Goal: Check status: Check status

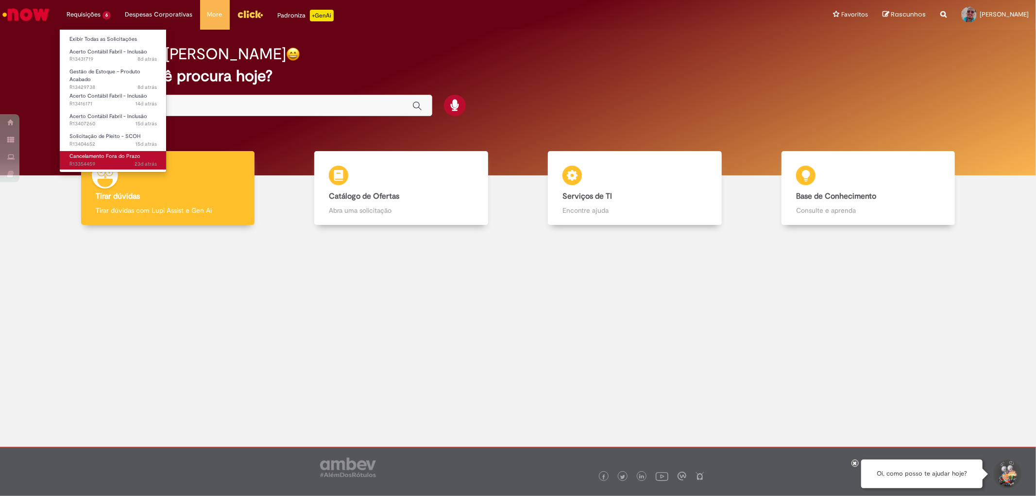
click at [91, 159] on link "Cancelamento Fora do Prazo 23d atrás 23 dias atrás R13354459" at bounding box center [113, 160] width 107 height 18
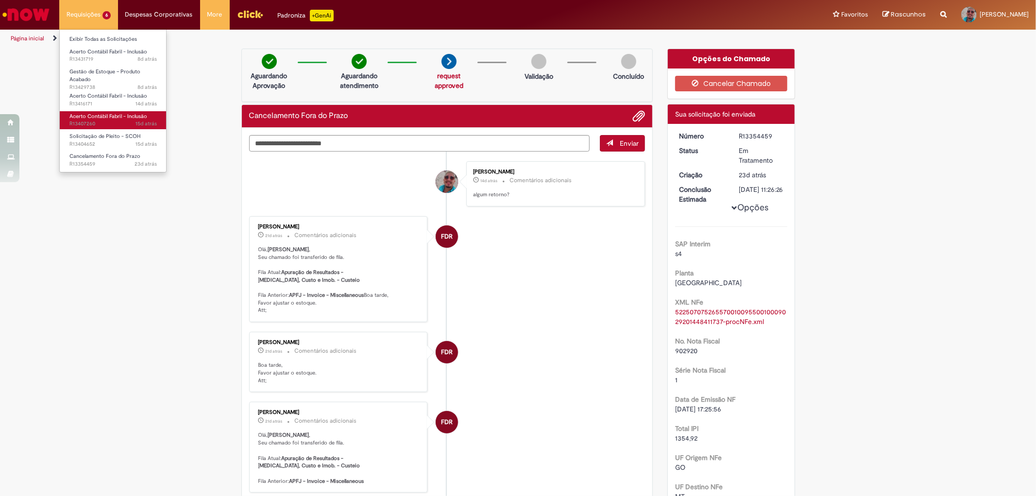
click at [106, 113] on span "Acerto Contábil Fabril - Inclusão" at bounding box center [108, 116] width 78 height 7
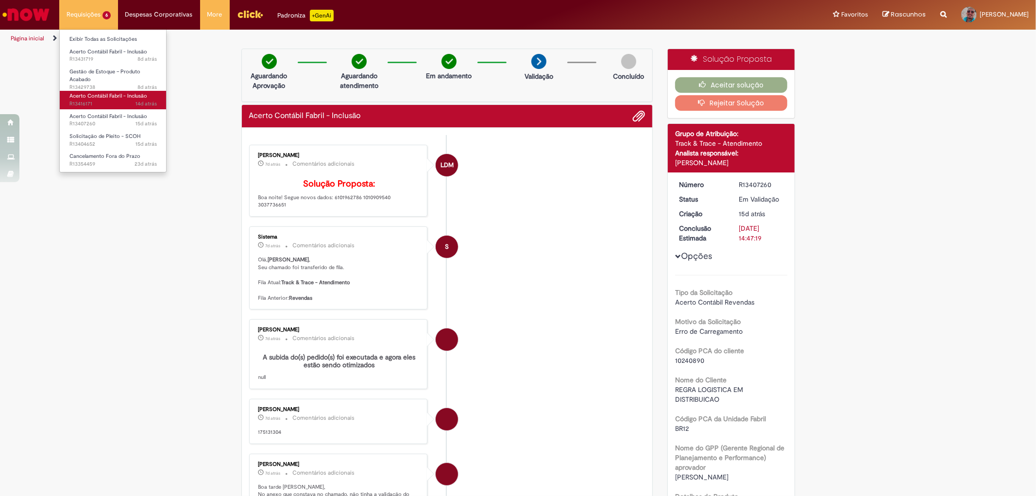
click at [99, 96] on span "Acerto Contábil Fabril - Inclusão" at bounding box center [108, 95] width 78 height 7
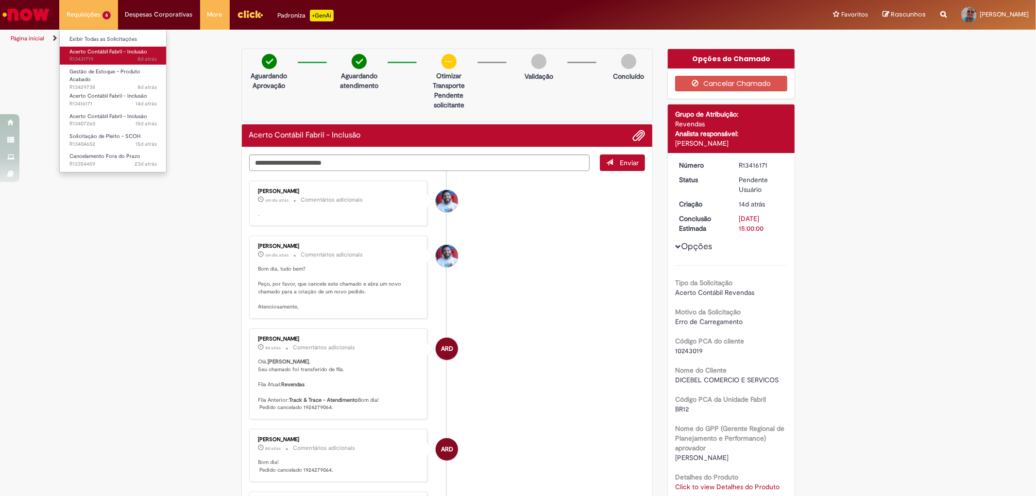
click at [114, 53] on span "Acerto Contábil Fabril - Inclusão" at bounding box center [108, 51] width 78 height 7
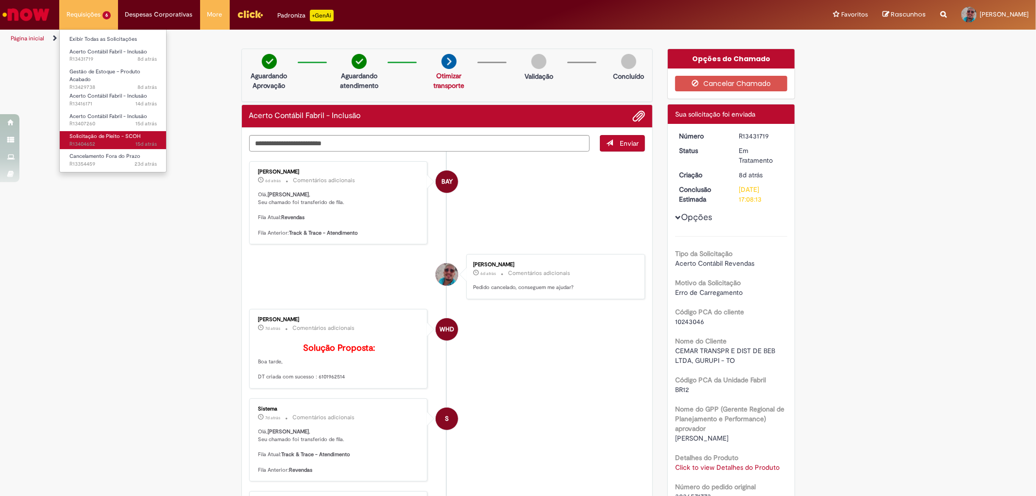
click at [114, 134] on span "Solicitação de Pleito - SCOH" at bounding box center [104, 136] width 71 height 7
